Goal: Find specific page/section: Find specific page/section

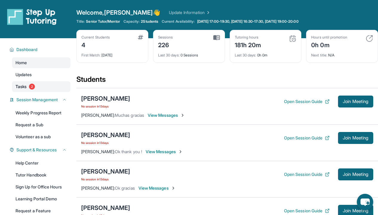
click at [32, 87] on span "2" at bounding box center [32, 86] width 6 height 6
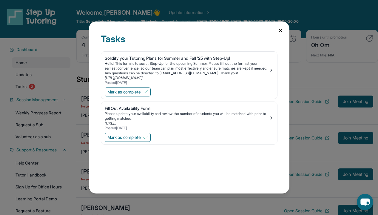
click at [282, 31] on icon at bounding box center [280, 30] width 6 height 6
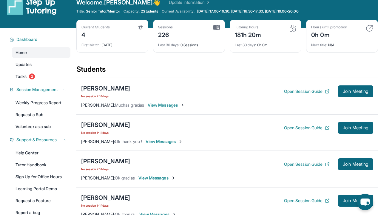
scroll to position [13, 0]
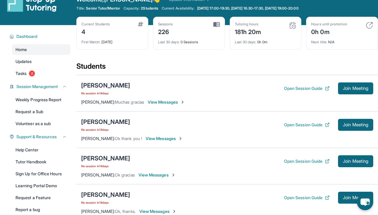
click at [120, 86] on div "[PERSON_NAME]" at bounding box center [105, 85] width 49 height 8
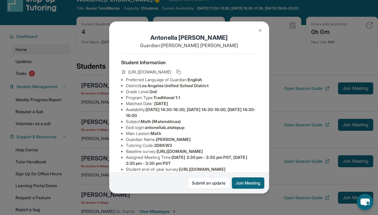
click at [259, 30] on img at bounding box center [260, 30] width 5 height 5
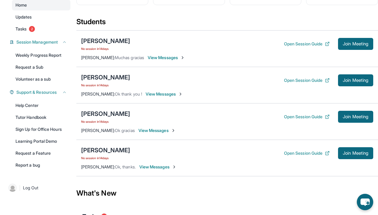
scroll to position [59, 0]
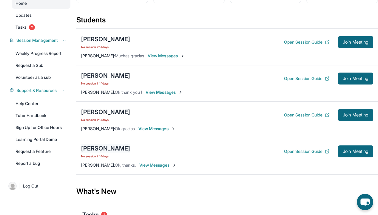
click at [108, 149] on div "[PERSON_NAME]" at bounding box center [105, 148] width 49 height 8
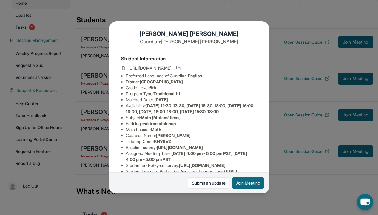
scroll to position [0, 0]
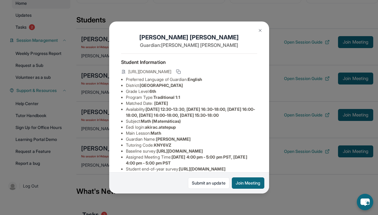
click at [258, 30] on img at bounding box center [260, 30] width 5 height 5
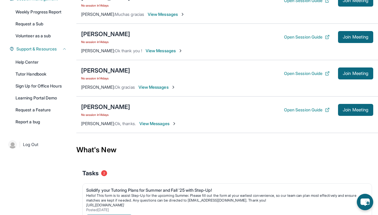
scroll to position [97, 0]
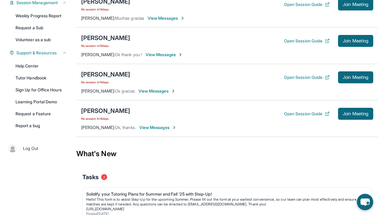
click at [104, 75] on div "[PERSON_NAME]" at bounding box center [105, 74] width 49 height 8
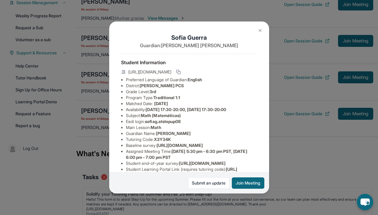
click at [267, 30] on div "[PERSON_NAME] Guardian: [PERSON_NAME] Student Information [URL][DOMAIN_NAME] Pr…" at bounding box center [189, 107] width 160 height 172
click at [262, 30] on img at bounding box center [260, 30] width 5 height 5
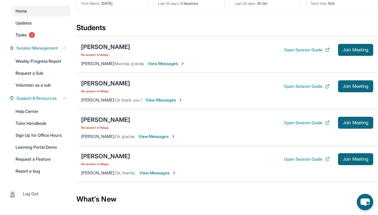
scroll to position [52, 0]
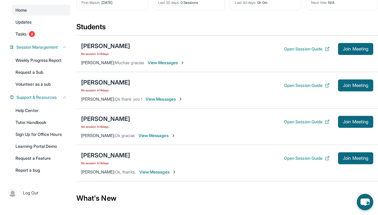
click at [95, 83] on div "[PERSON_NAME]" at bounding box center [105, 82] width 49 height 8
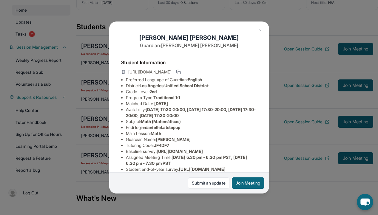
click at [259, 30] on img at bounding box center [260, 30] width 5 height 5
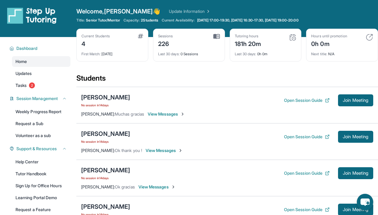
scroll to position [0, 0]
